Goal: Information Seeking & Learning: Check status

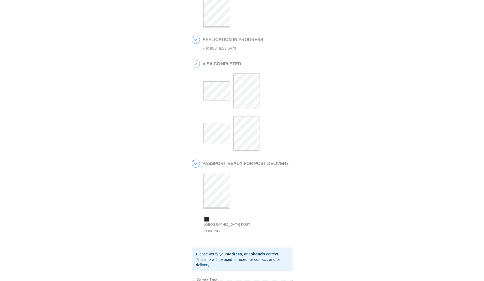
scroll to position [175, 0]
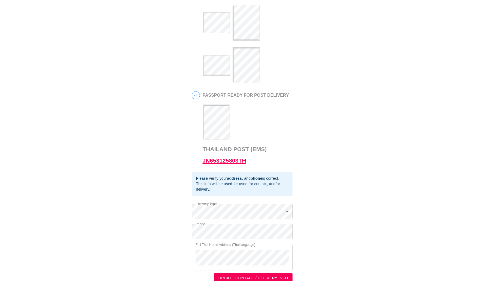
click at [223, 162] on link "JN653125803TH" at bounding box center [225, 160] width 44 height 6
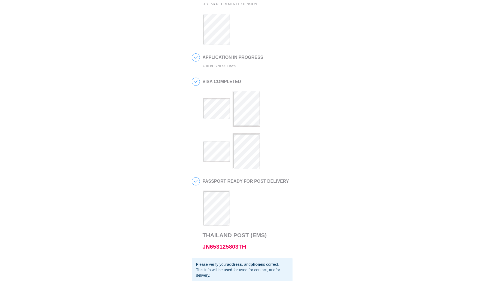
scroll to position [103, 0]
